Goal: Check status

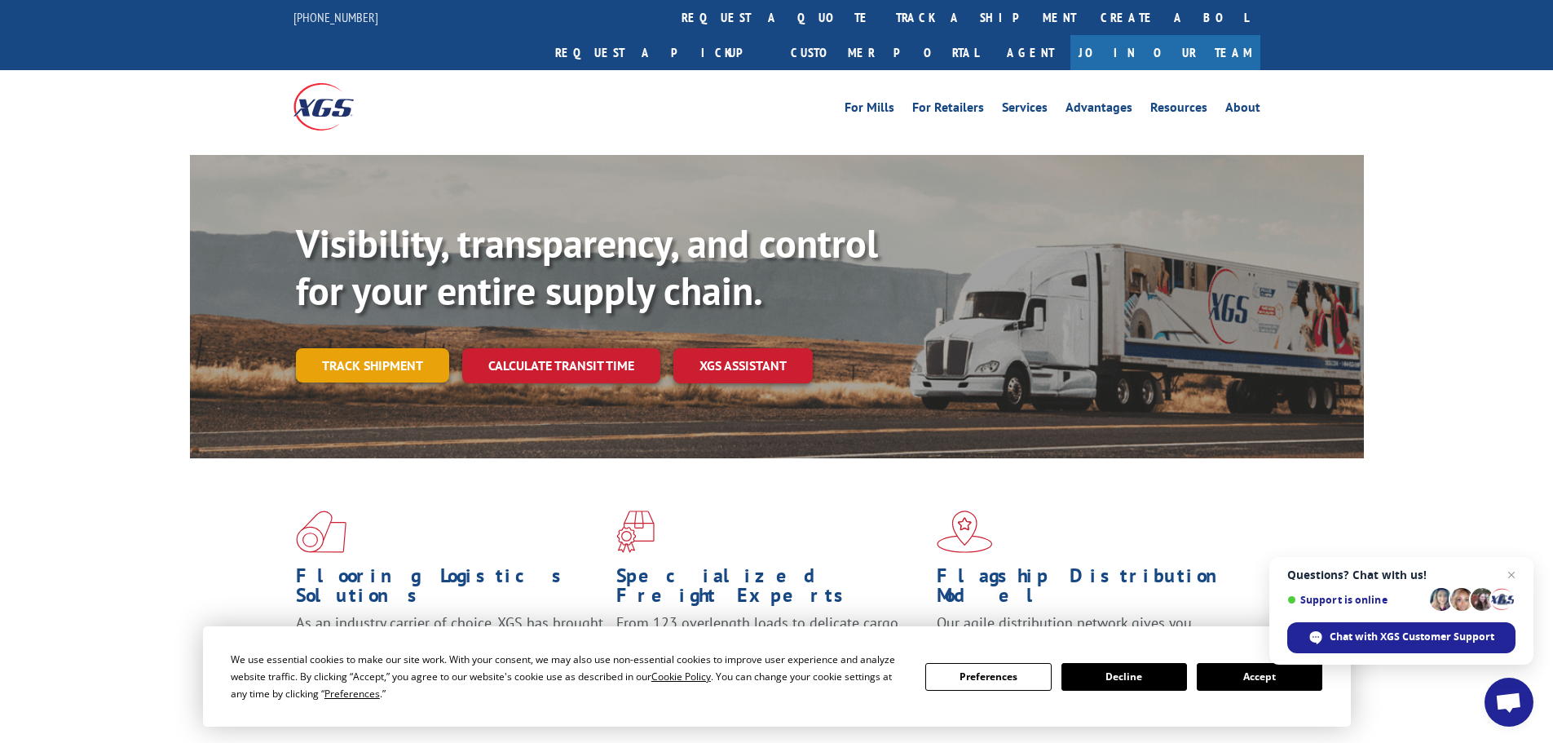
click at [318, 348] on link "Track shipment" at bounding box center [372, 365] width 153 height 34
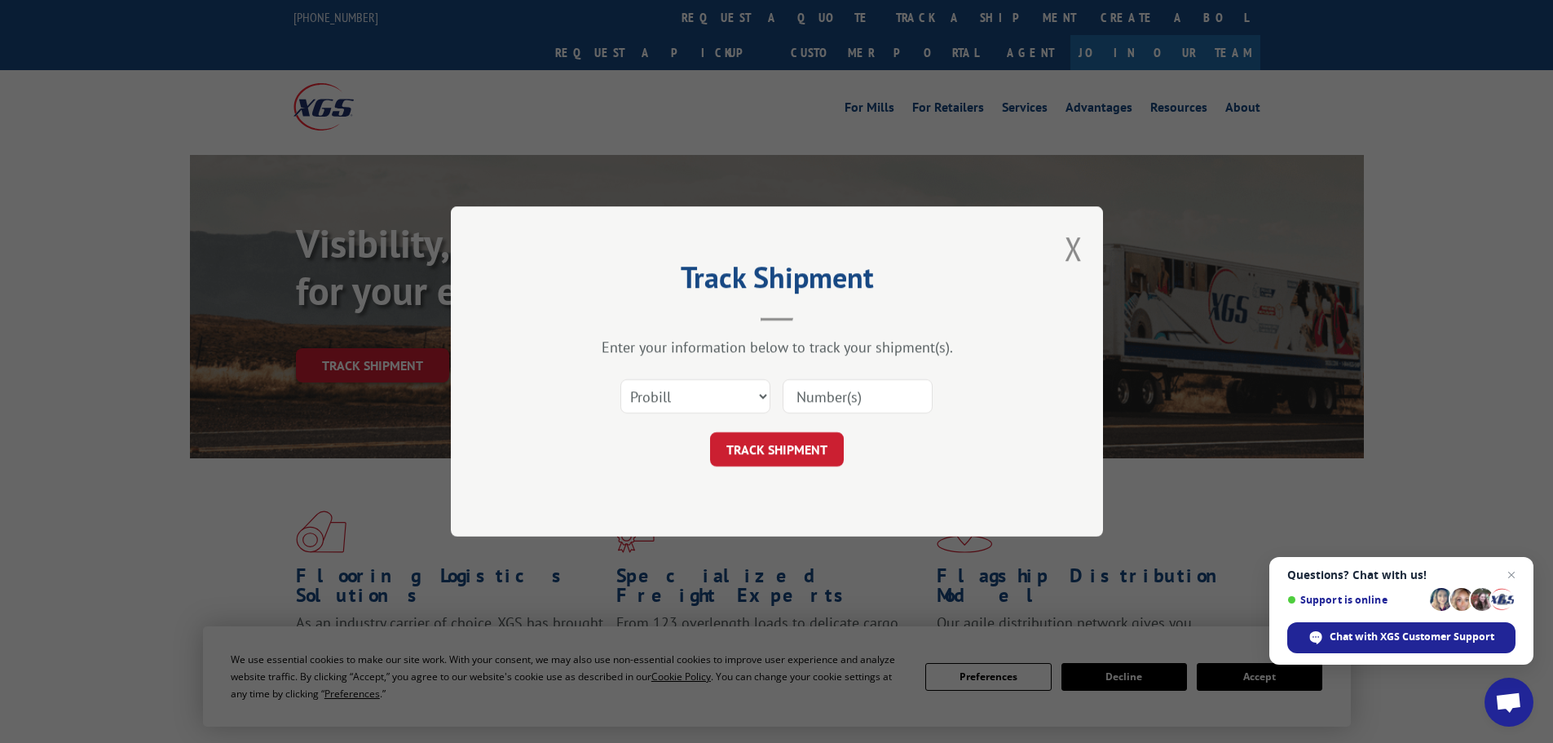
click at [863, 386] on input at bounding box center [858, 396] width 150 height 34
paste input "18504273"
type input "18504273"
click at [806, 444] on button "TRACK SHIPMENT" at bounding box center [777, 449] width 134 height 34
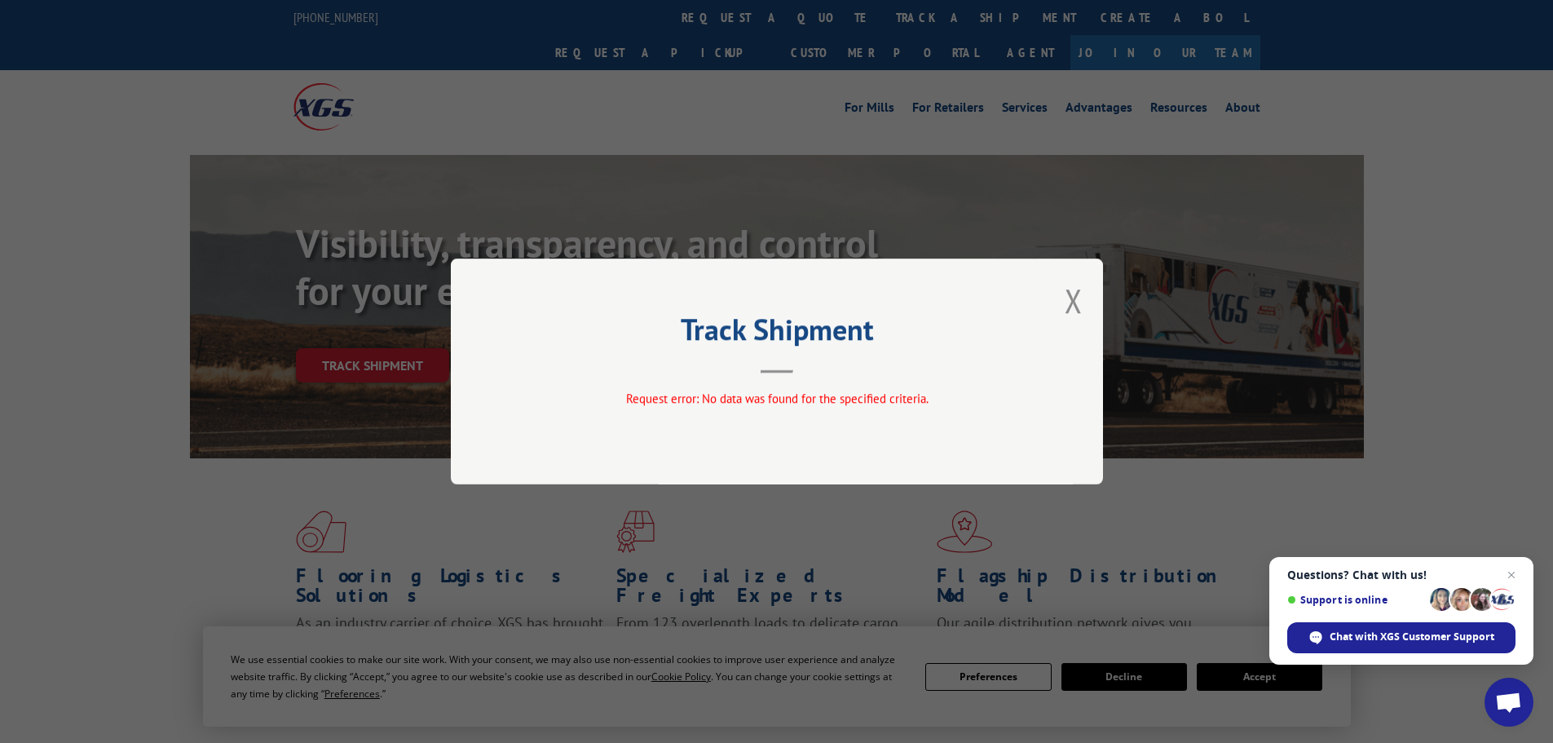
click at [1087, 298] on div "Track Shipment Request error: No data was found for the specified criteria." at bounding box center [777, 371] width 652 height 226
click at [389, 330] on div "Track Shipment Request error: No data was found for the specified criteria." at bounding box center [776, 371] width 1553 height 743
drag, startPoint x: 387, startPoint y: 318, endPoint x: 410, endPoint y: 326, distance: 24.2
click at [395, 320] on div "Track Shipment Request error: No data was found for the specified criteria." at bounding box center [776, 371] width 1553 height 743
click at [1075, 294] on button "Close modal" at bounding box center [1074, 300] width 18 height 43
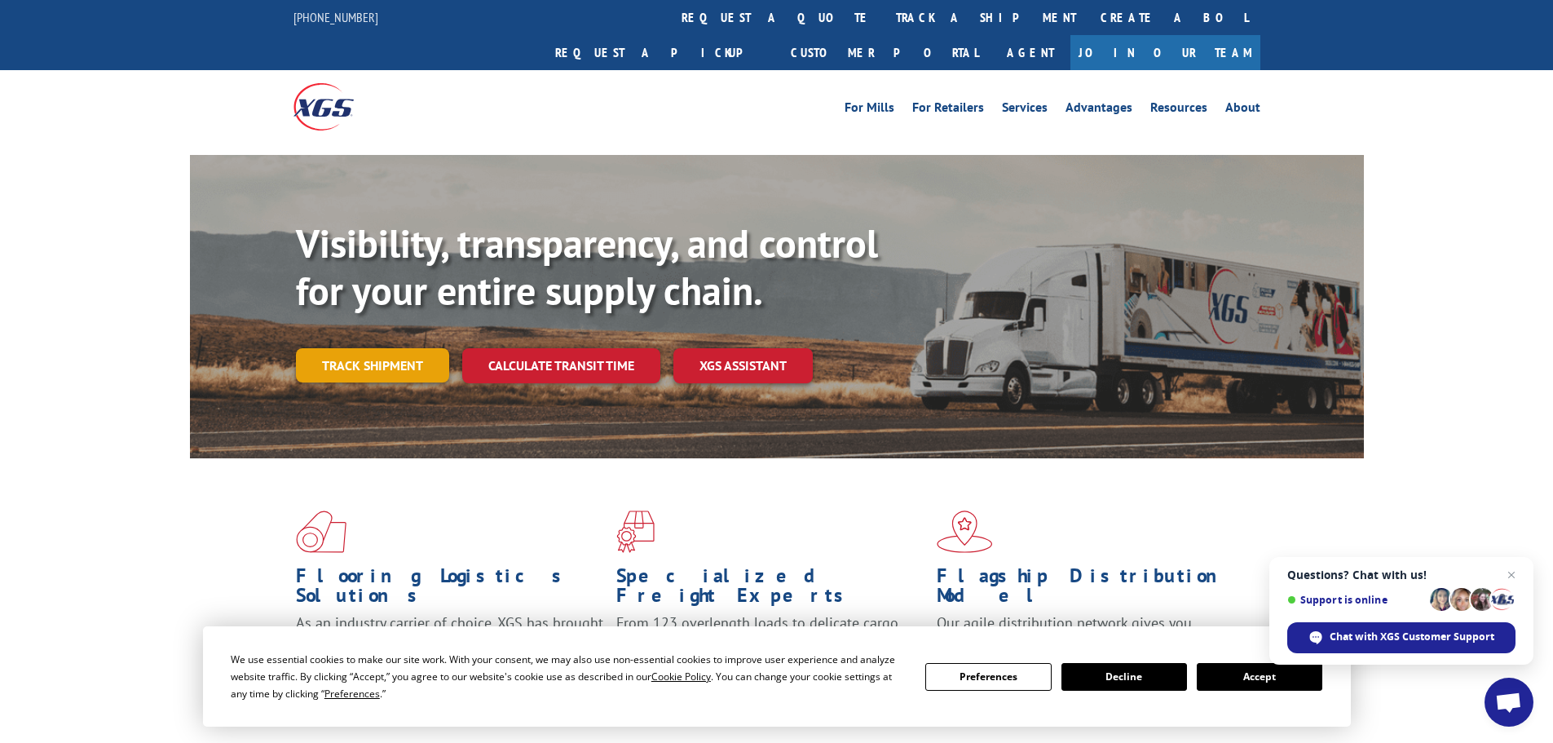
click at [392, 348] on link "Track shipment" at bounding box center [372, 365] width 153 height 34
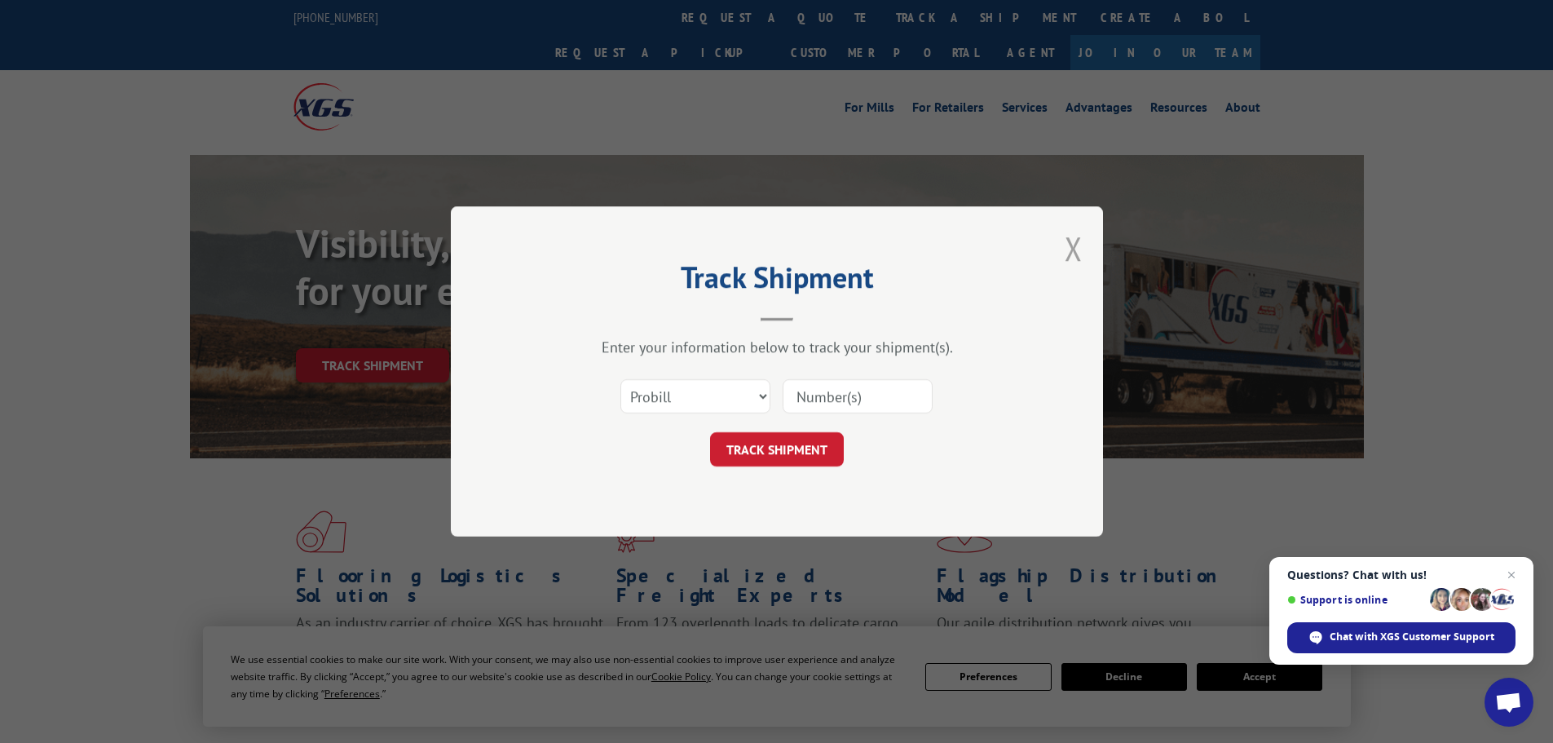
click at [1075, 250] on button "Close modal" at bounding box center [1074, 248] width 18 height 43
